Goal: Check status: Check status

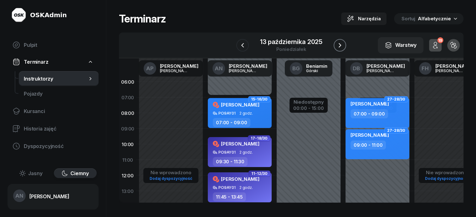
click at [343, 49] on icon "button" at bounding box center [340, 46] width 8 height 8
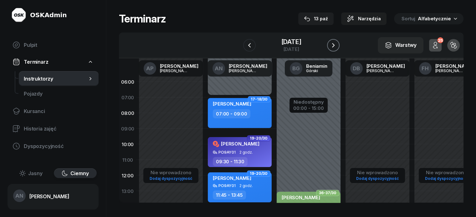
click at [334, 48] on icon "button" at bounding box center [333, 45] width 3 height 4
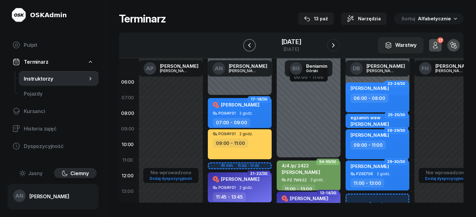
click at [245, 49] on icon "button" at bounding box center [249, 46] width 8 height 8
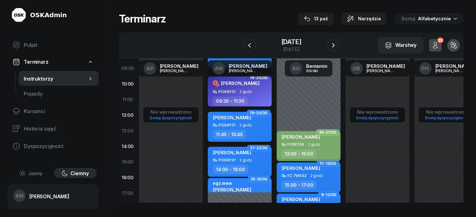
scroll to position [63, 0]
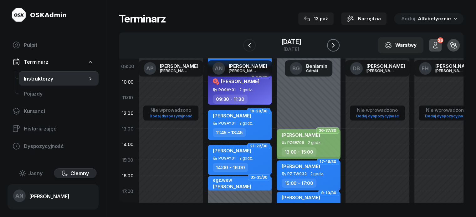
click at [337, 49] on icon "button" at bounding box center [333, 46] width 8 height 8
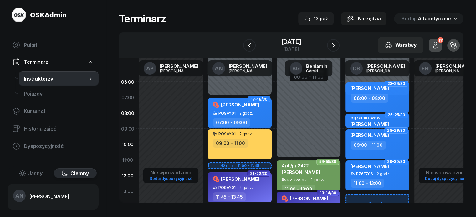
click at [339, 43] on div at bounding box center [333, 45] width 13 height 13
click at [337, 48] on icon "button" at bounding box center [333, 46] width 8 height 8
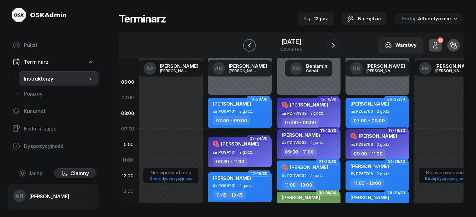
click at [245, 49] on icon "button" at bounding box center [249, 46] width 8 height 8
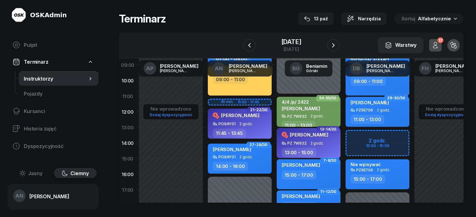
scroll to position [63, 0]
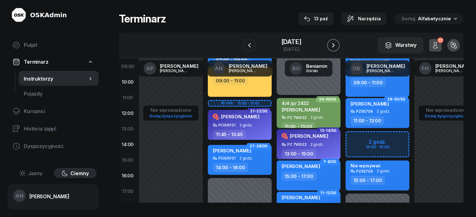
click at [337, 49] on icon "button" at bounding box center [333, 46] width 8 height 8
